Goal: Navigation & Orientation: Find specific page/section

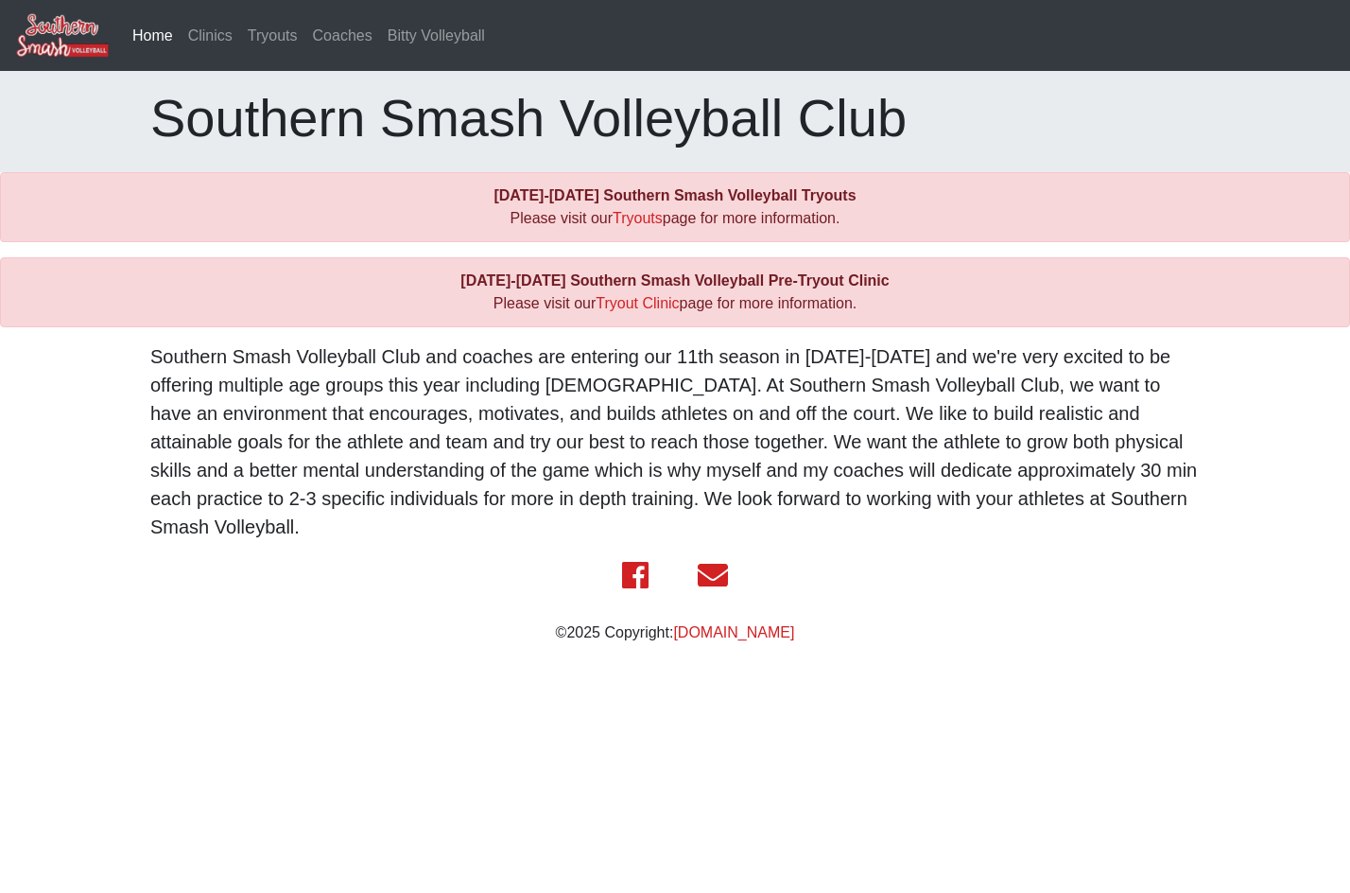
drag, startPoint x: 645, startPoint y: 309, endPoint x: 644, endPoint y: 321, distance: 11.4
click at [645, 309] on link "Tryout Clinic" at bounding box center [637, 303] width 83 height 16
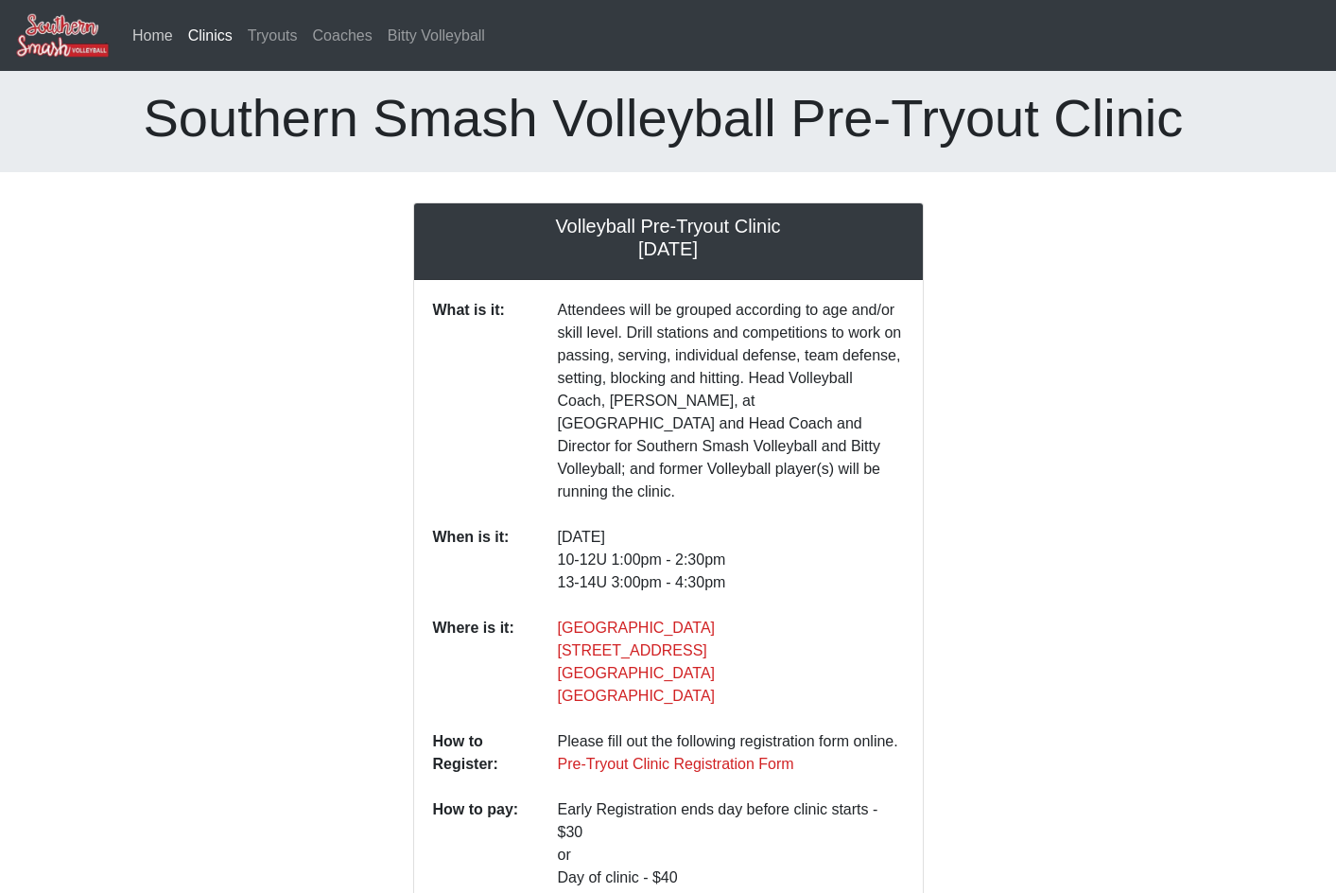
drag, startPoint x: 151, startPoint y: 31, endPoint x: 150, endPoint y: 52, distance: 20.8
click at [151, 31] on link "Home" at bounding box center [153, 36] width 56 height 38
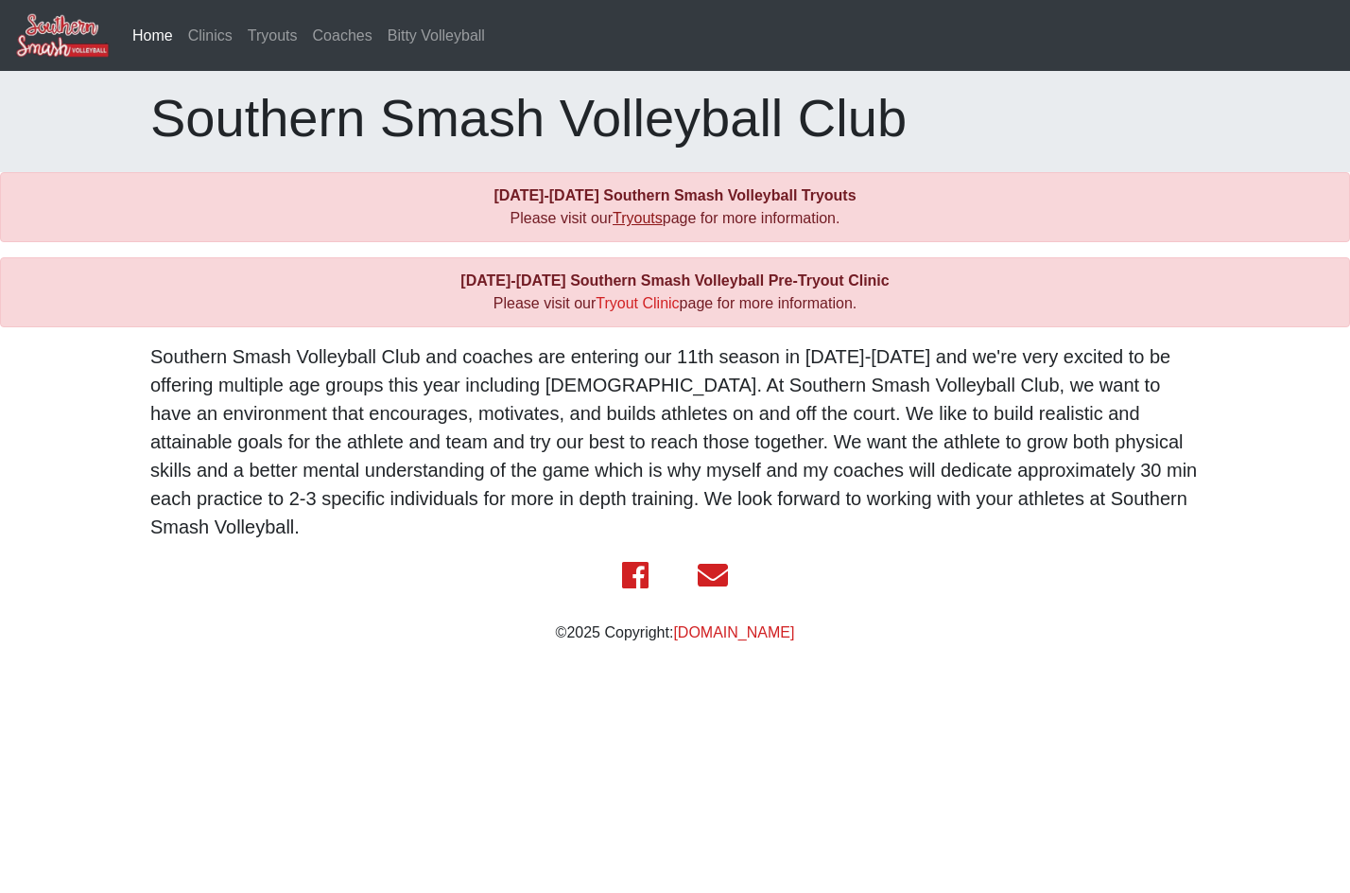
click at [641, 218] on link "Tryouts" at bounding box center [638, 218] width 50 height 16
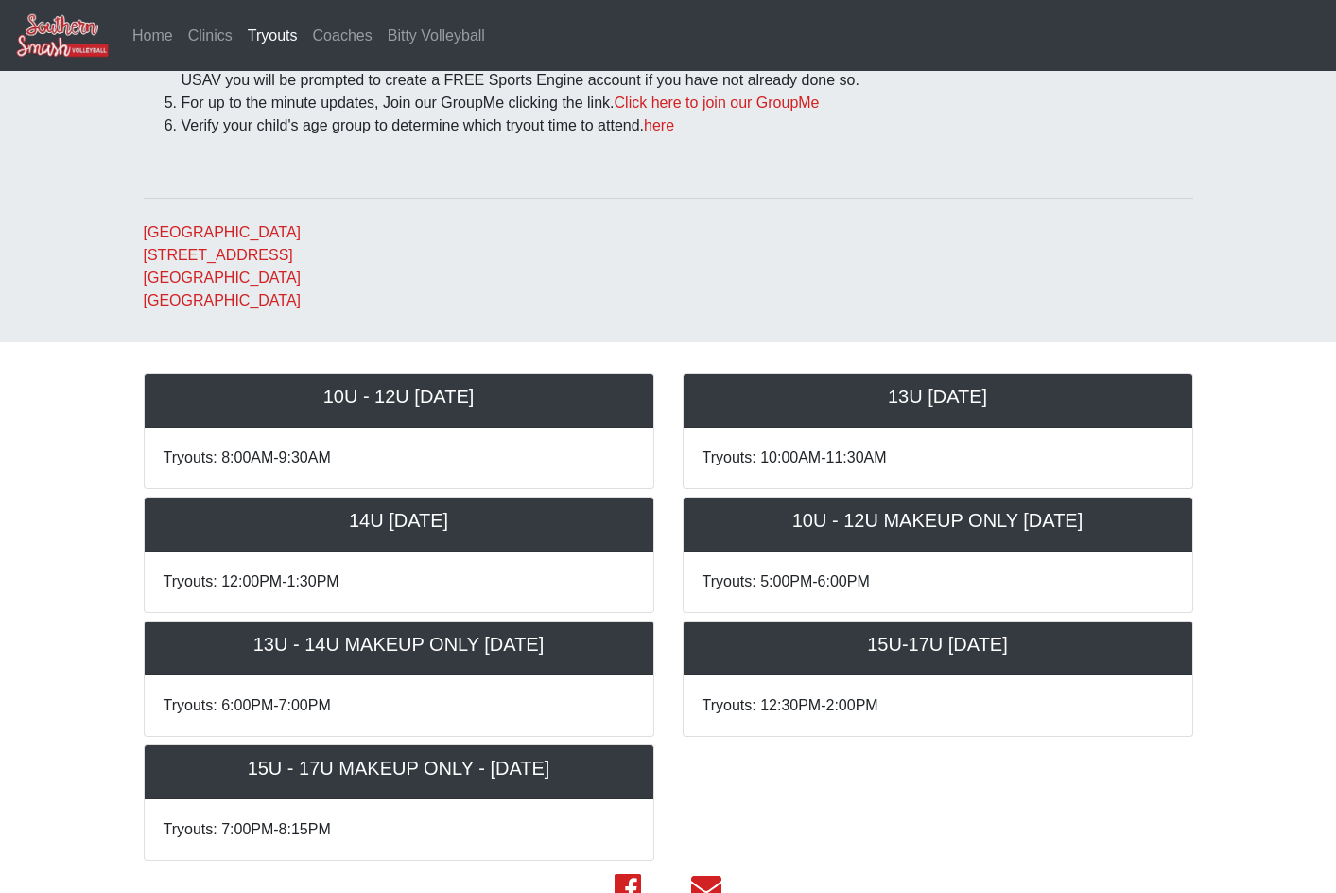
scroll to position [378, 0]
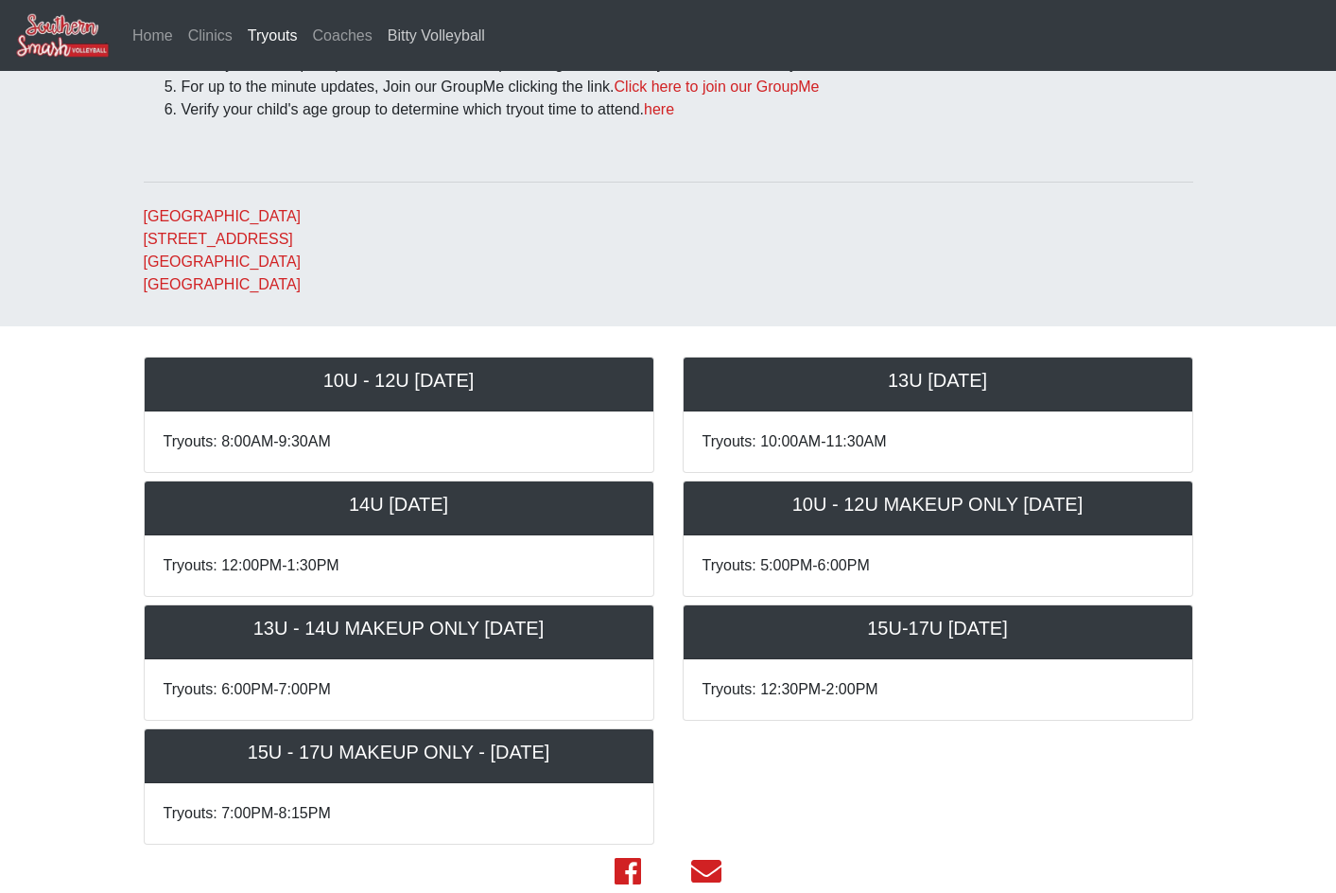
click at [407, 35] on link "Bitty Volleyball" at bounding box center [436, 36] width 113 height 38
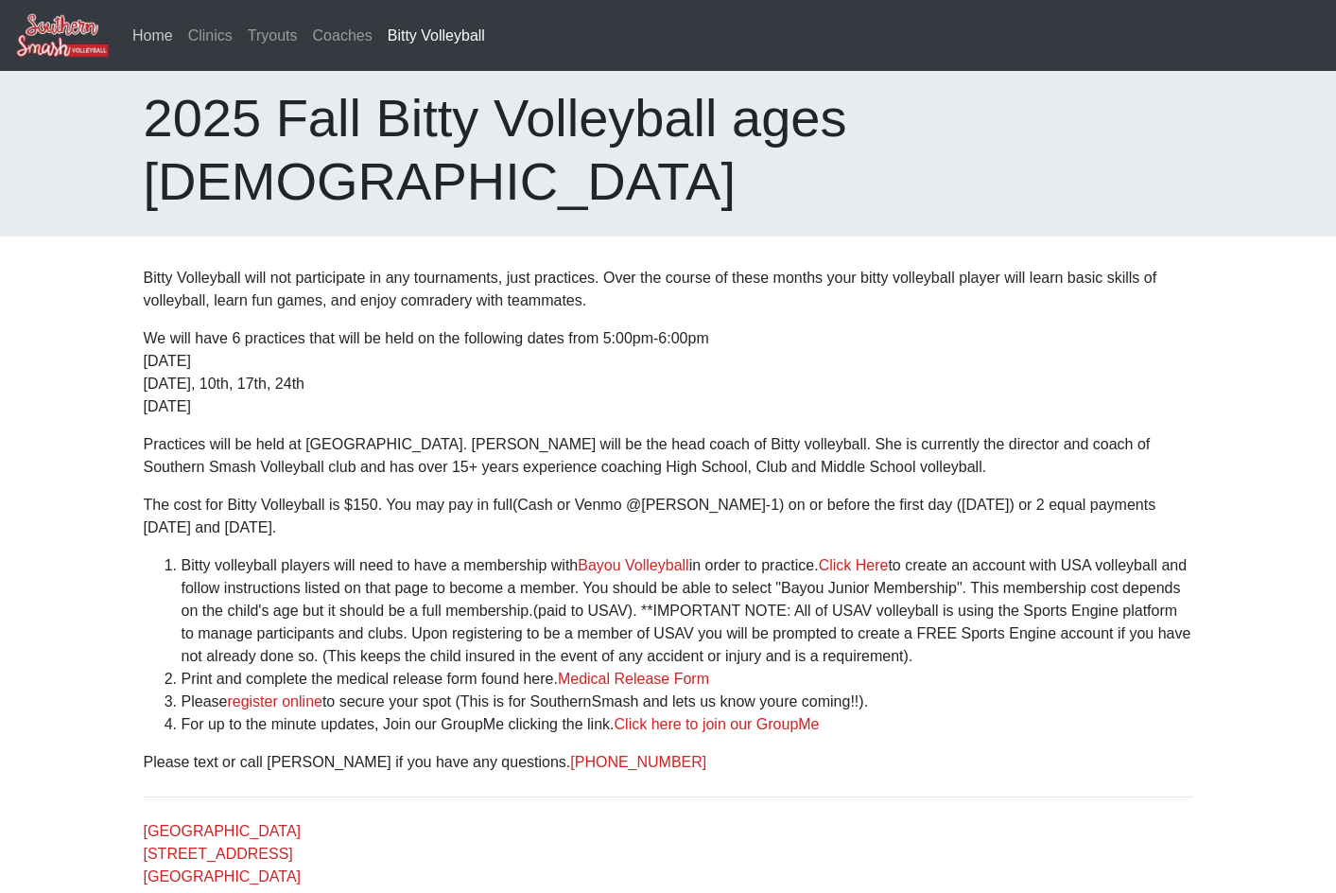
click at [166, 39] on link "Home" at bounding box center [153, 36] width 56 height 38
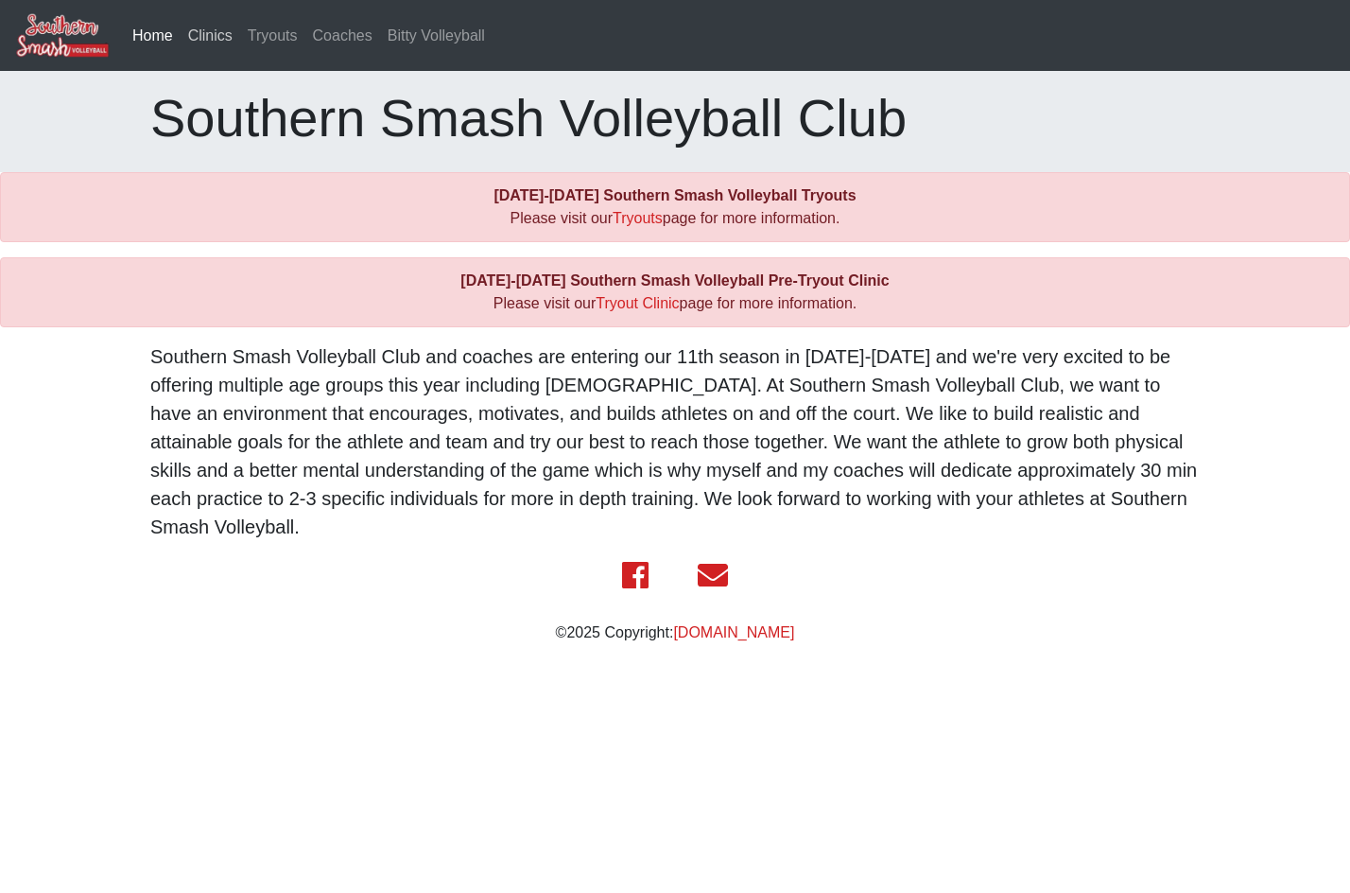
click at [206, 27] on link "Clinics" at bounding box center [211, 36] width 60 height 38
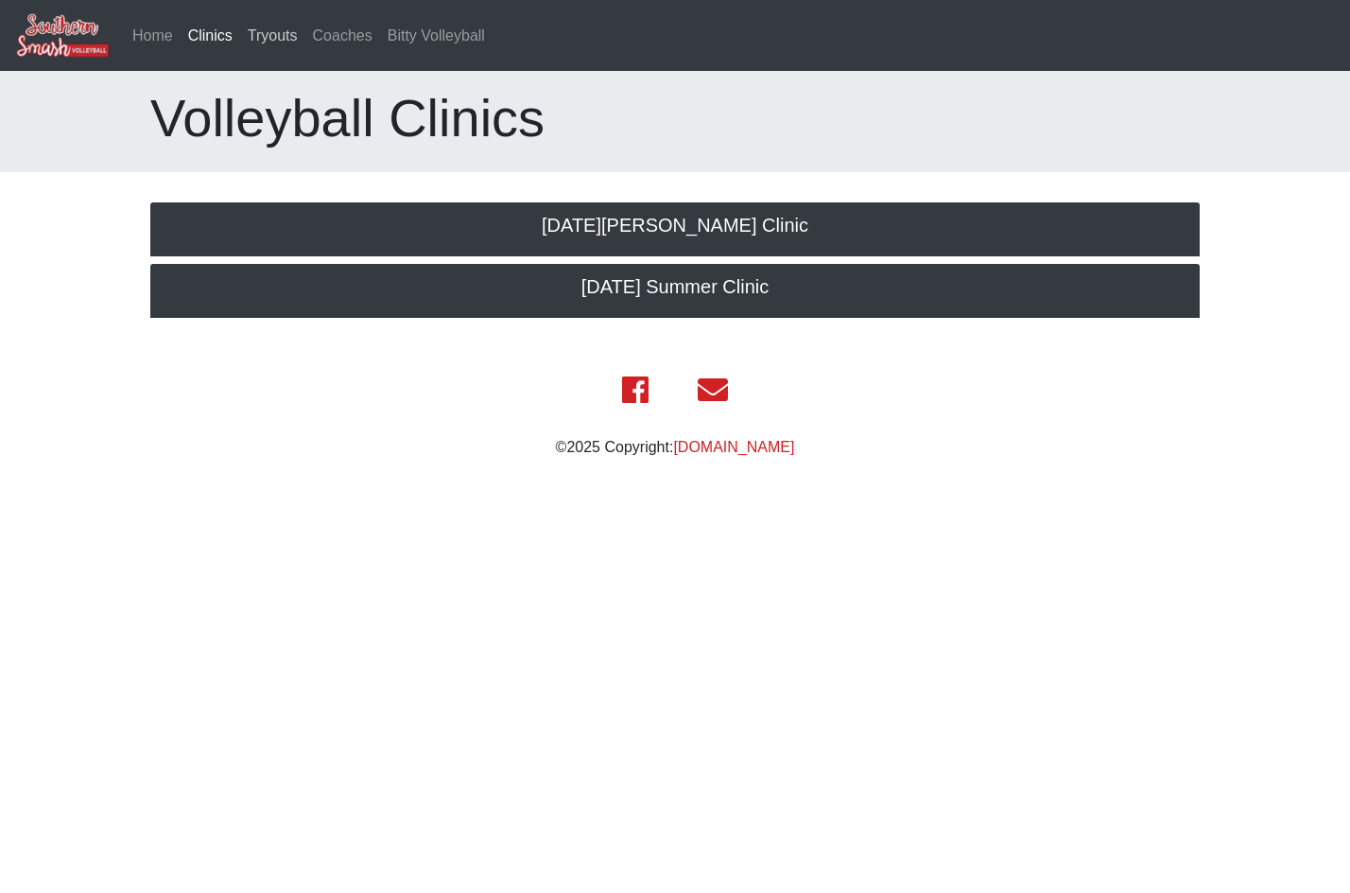
click at [265, 46] on link "Tryouts" at bounding box center [272, 36] width 65 height 38
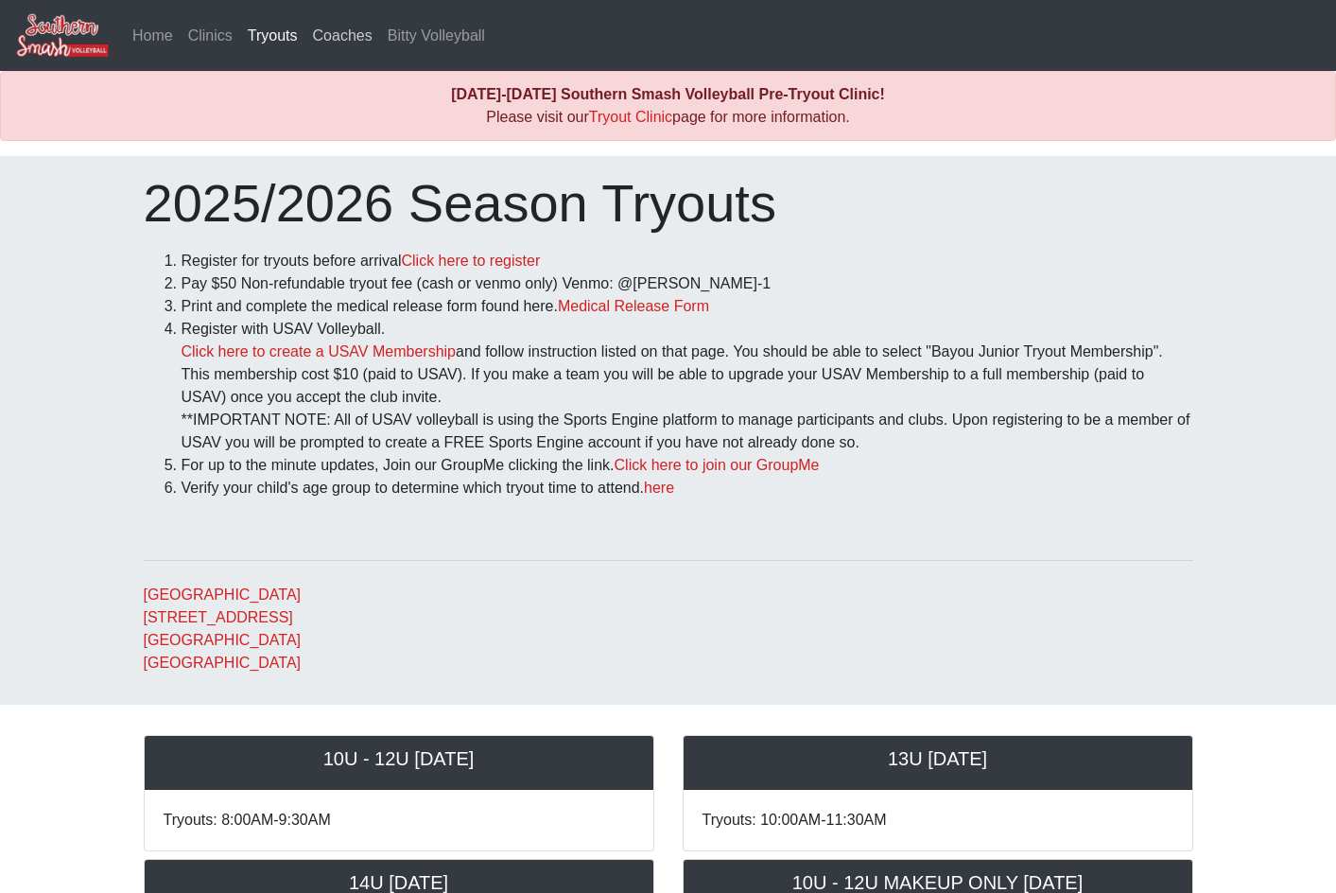
click at [335, 36] on link "Coaches" at bounding box center [342, 36] width 75 height 38
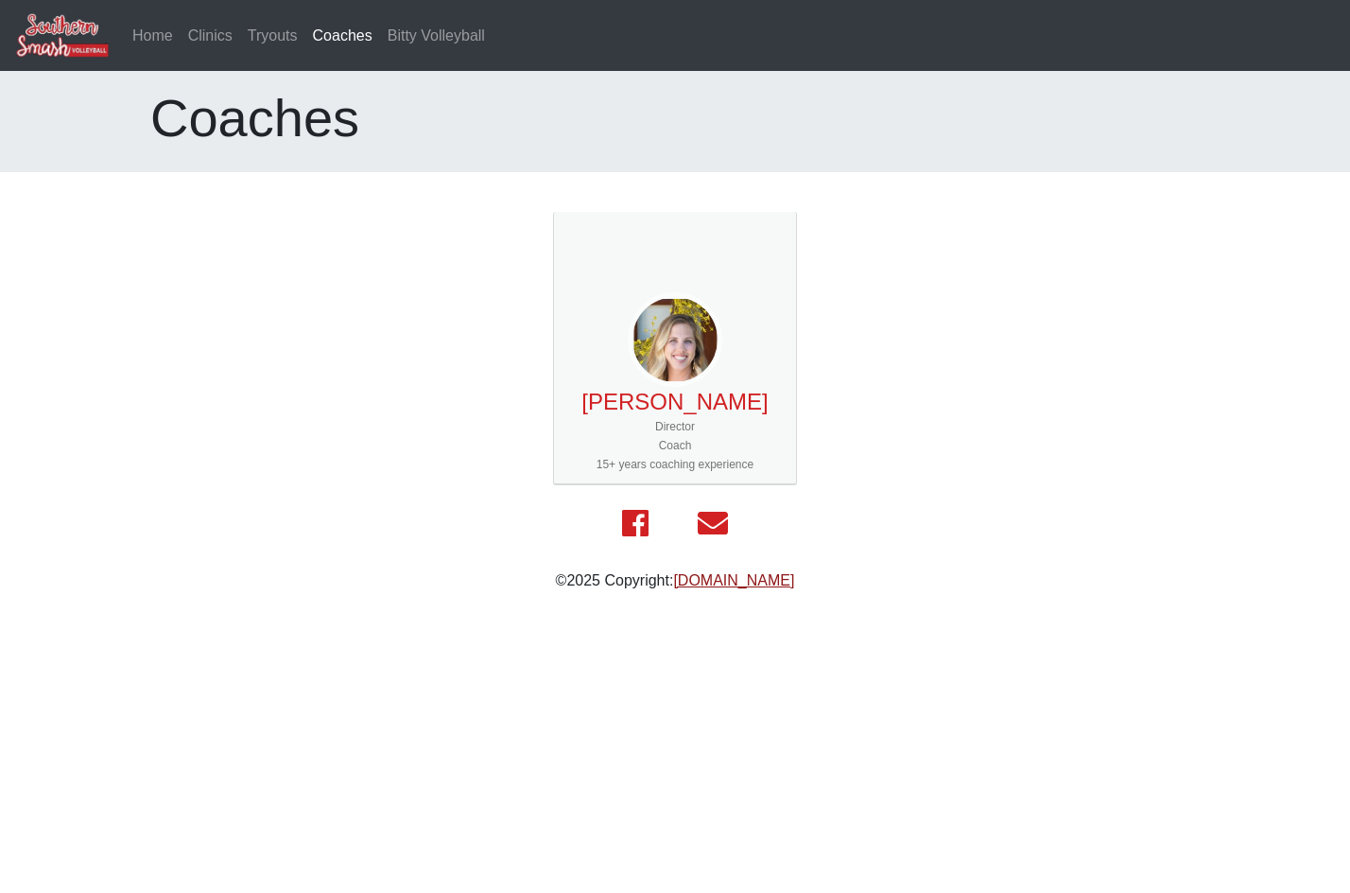
click at [730, 585] on link "[DOMAIN_NAME]" at bounding box center [733, 580] width 121 height 16
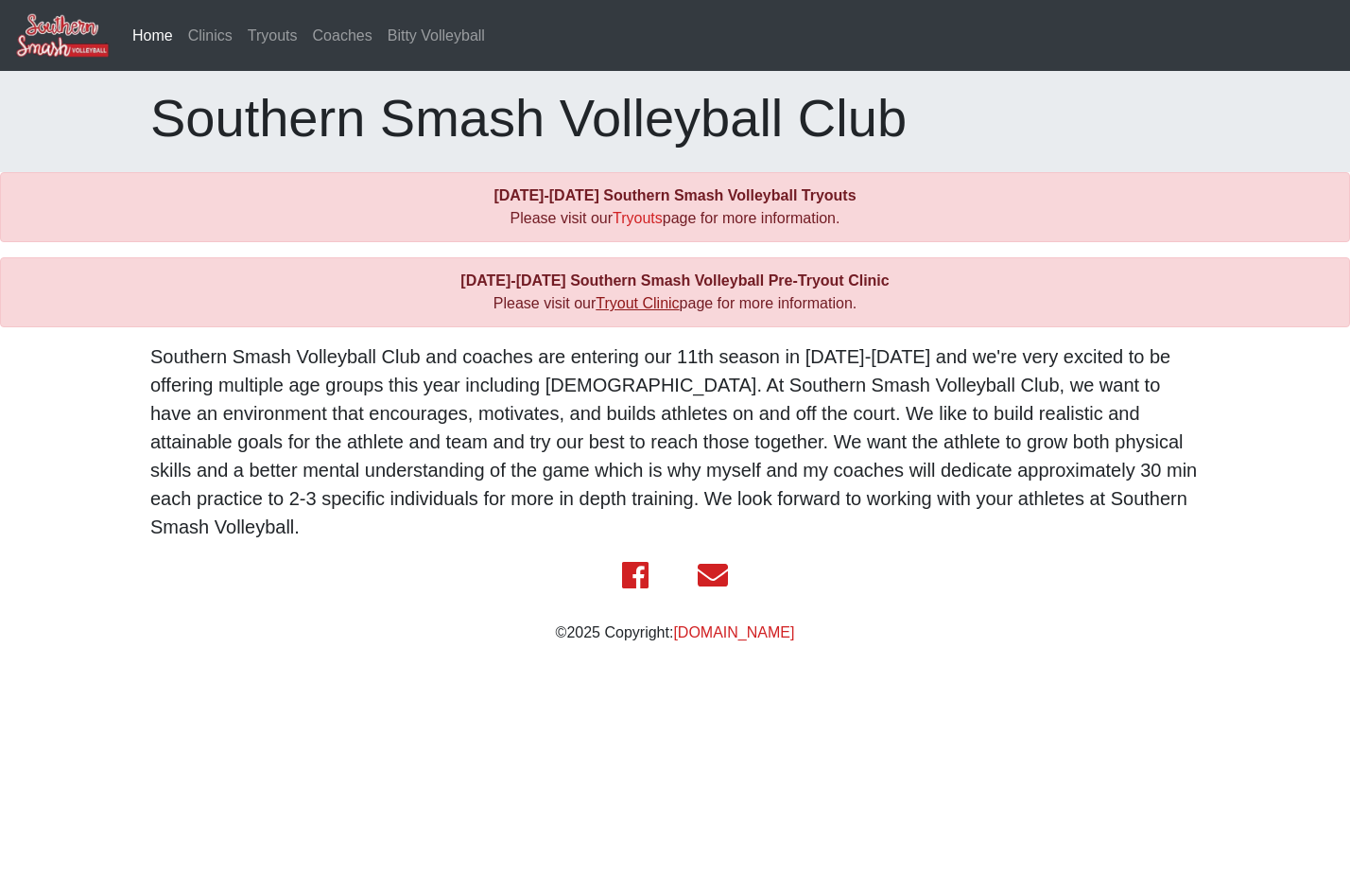
click at [645, 307] on link "Tryout Clinic" at bounding box center [637, 303] width 83 height 16
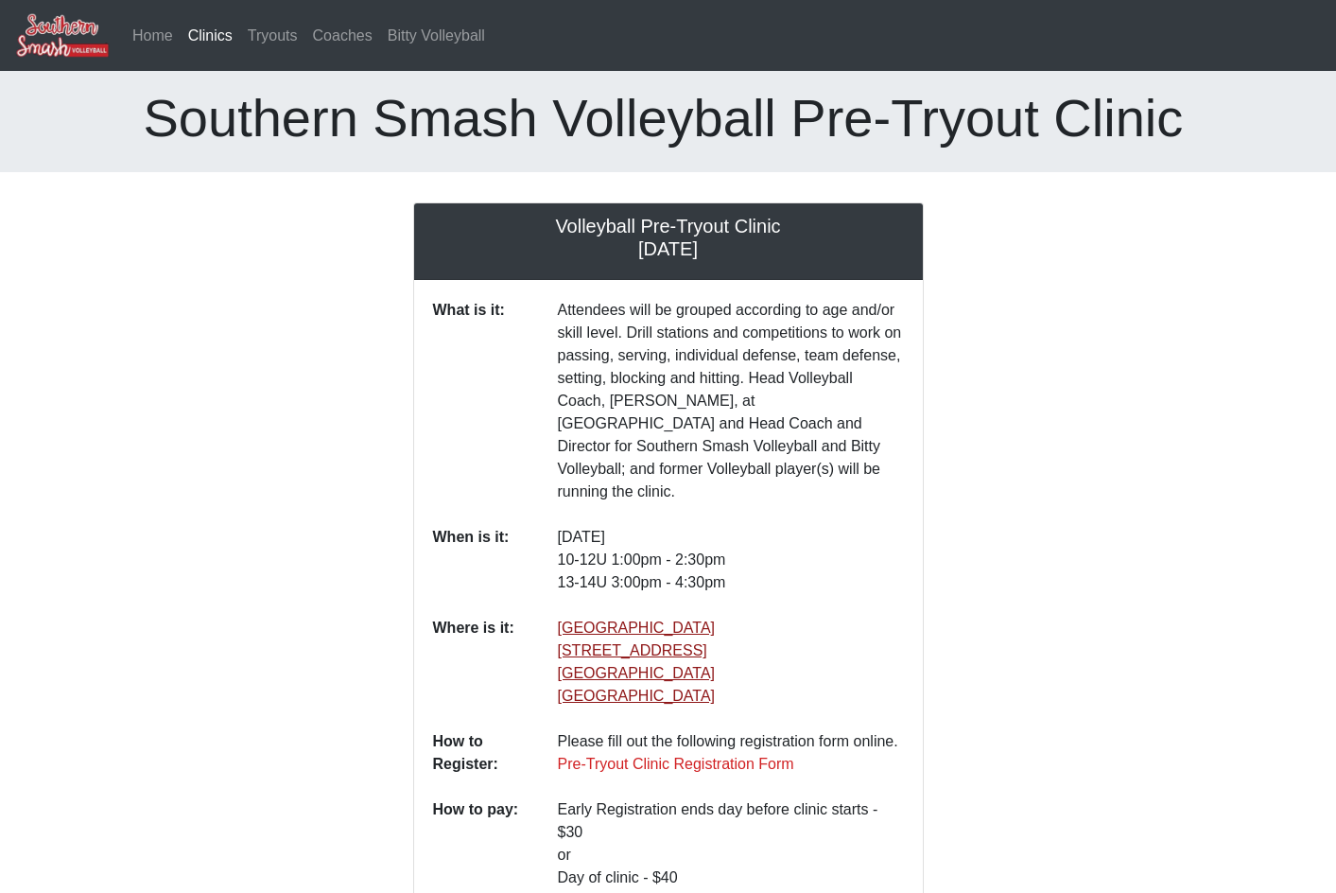
click at [634, 649] on link "[GEOGRAPHIC_DATA] [STREET_ADDRESS]" at bounding box center [637, 661] width 158 height 84
